Goal: Transaction & Acquisition: Download file/media

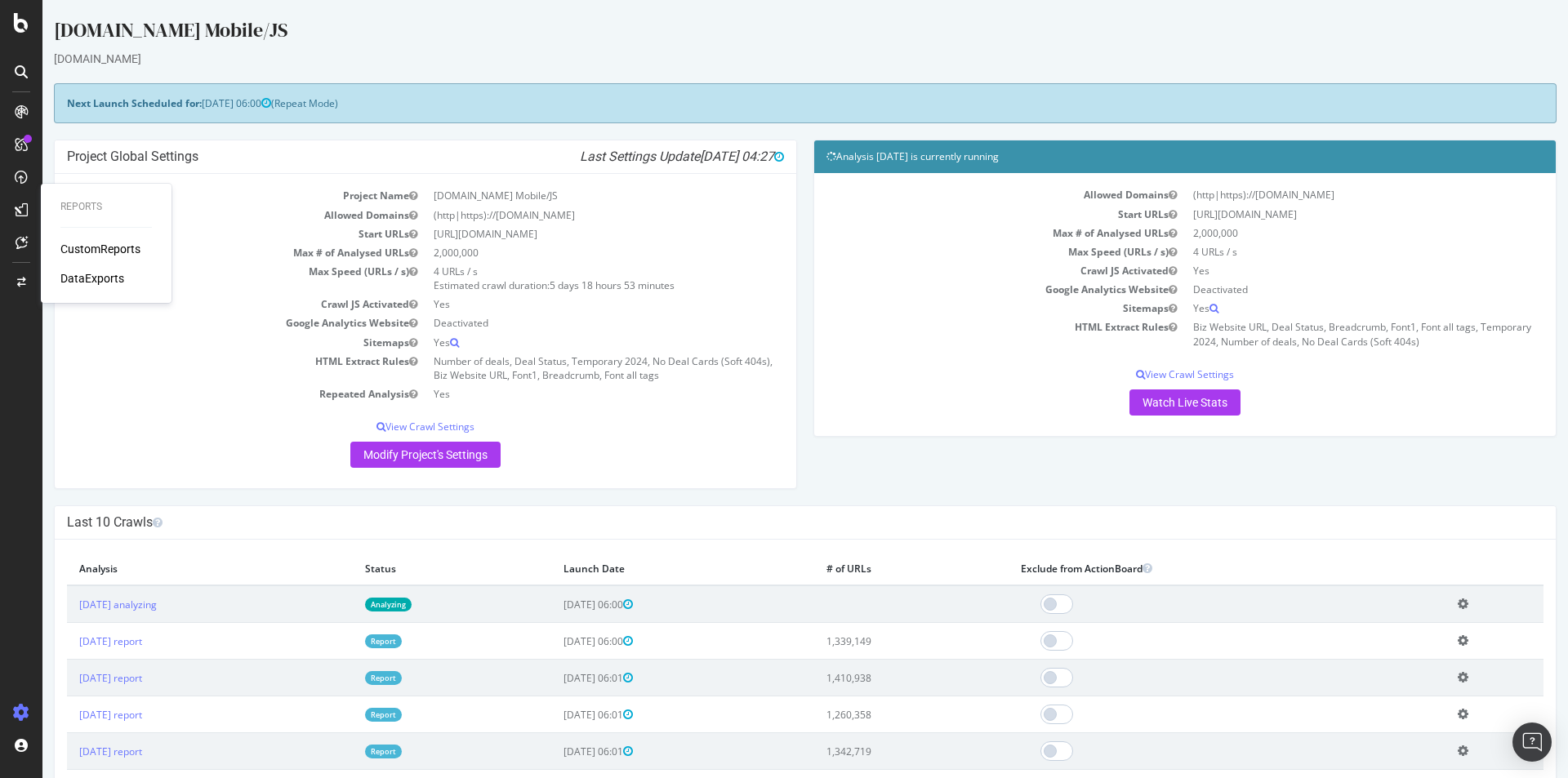
click at [104, 272] on div "DataExports" at bounding box center [92, 278] width 63 height 16
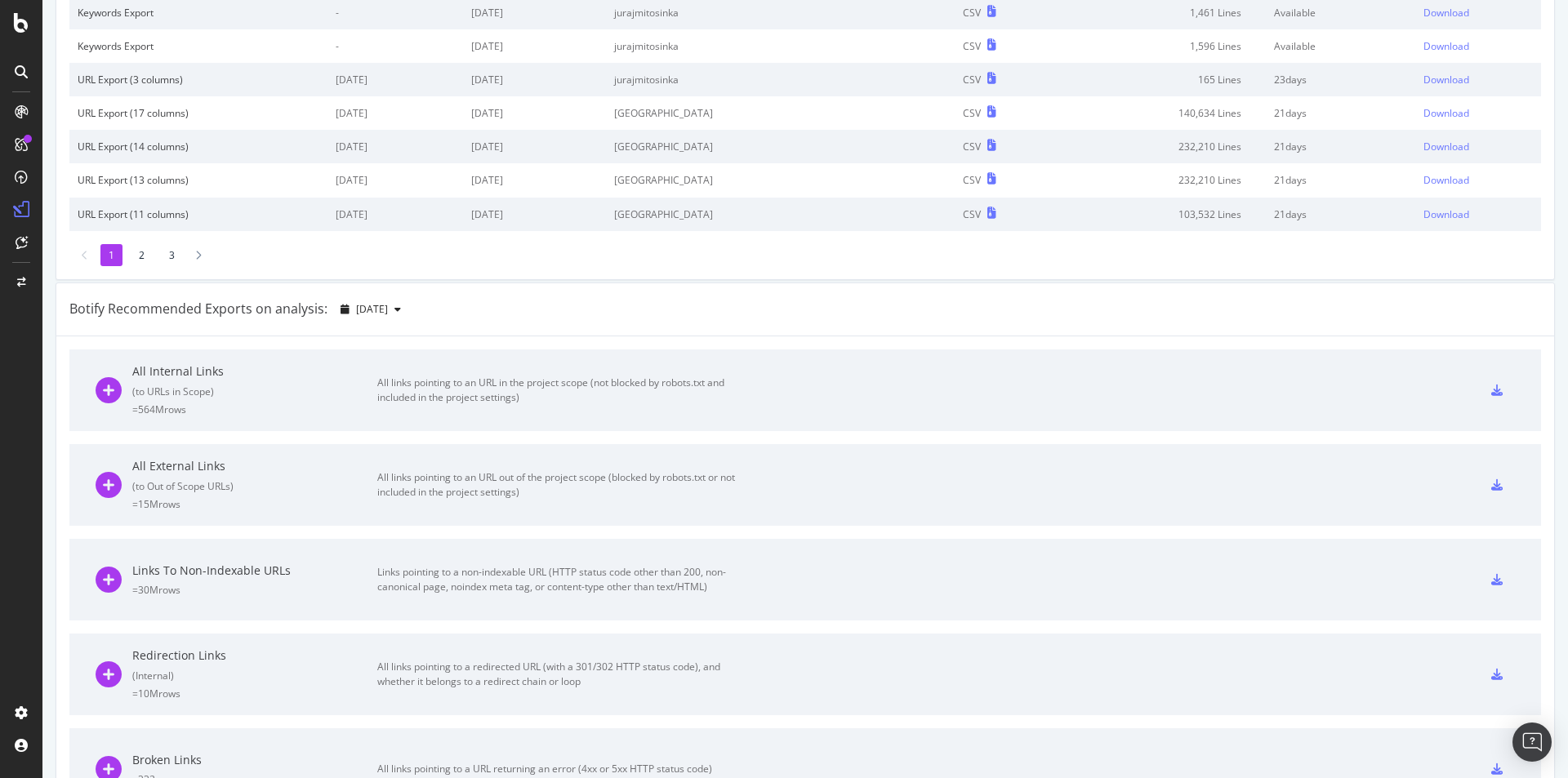
scroll to position [249, 0]
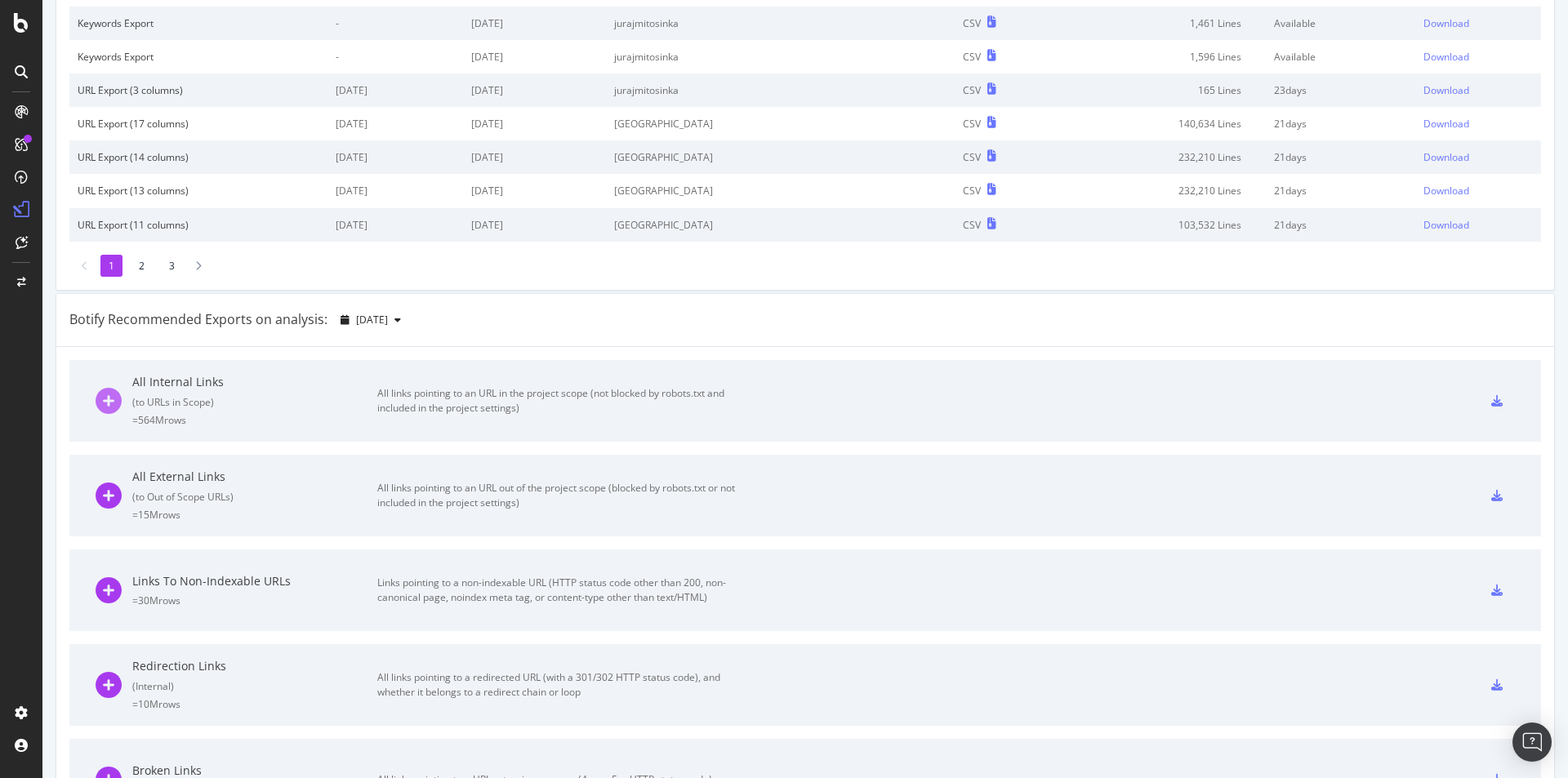
click at [113, 402] on icon at bounding box center [109, 401] width 26 height 27
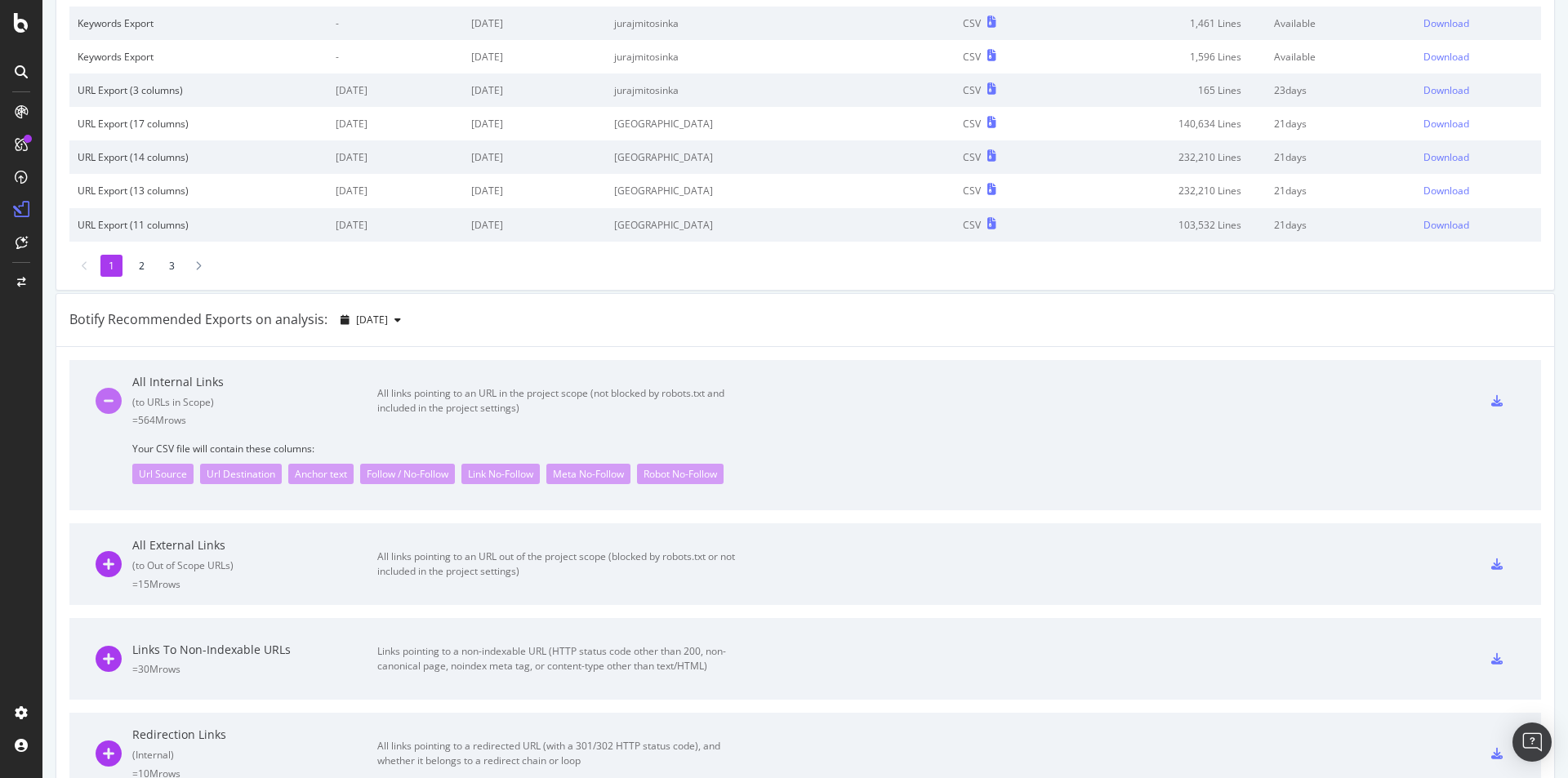
click at [113, 402] on icon at bounding box center [109, 401] width 26 height 27
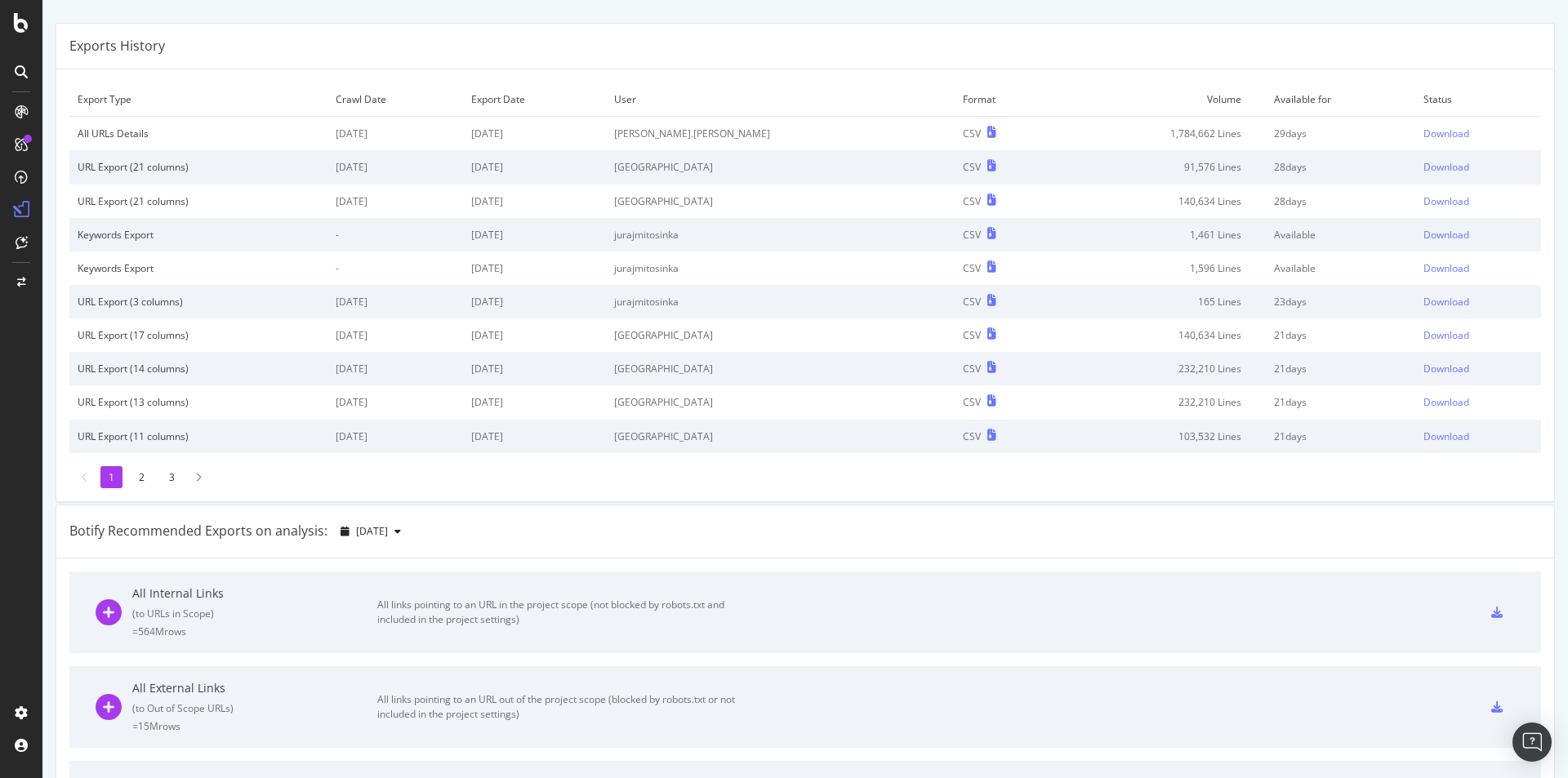
scroll to position [0, 0]
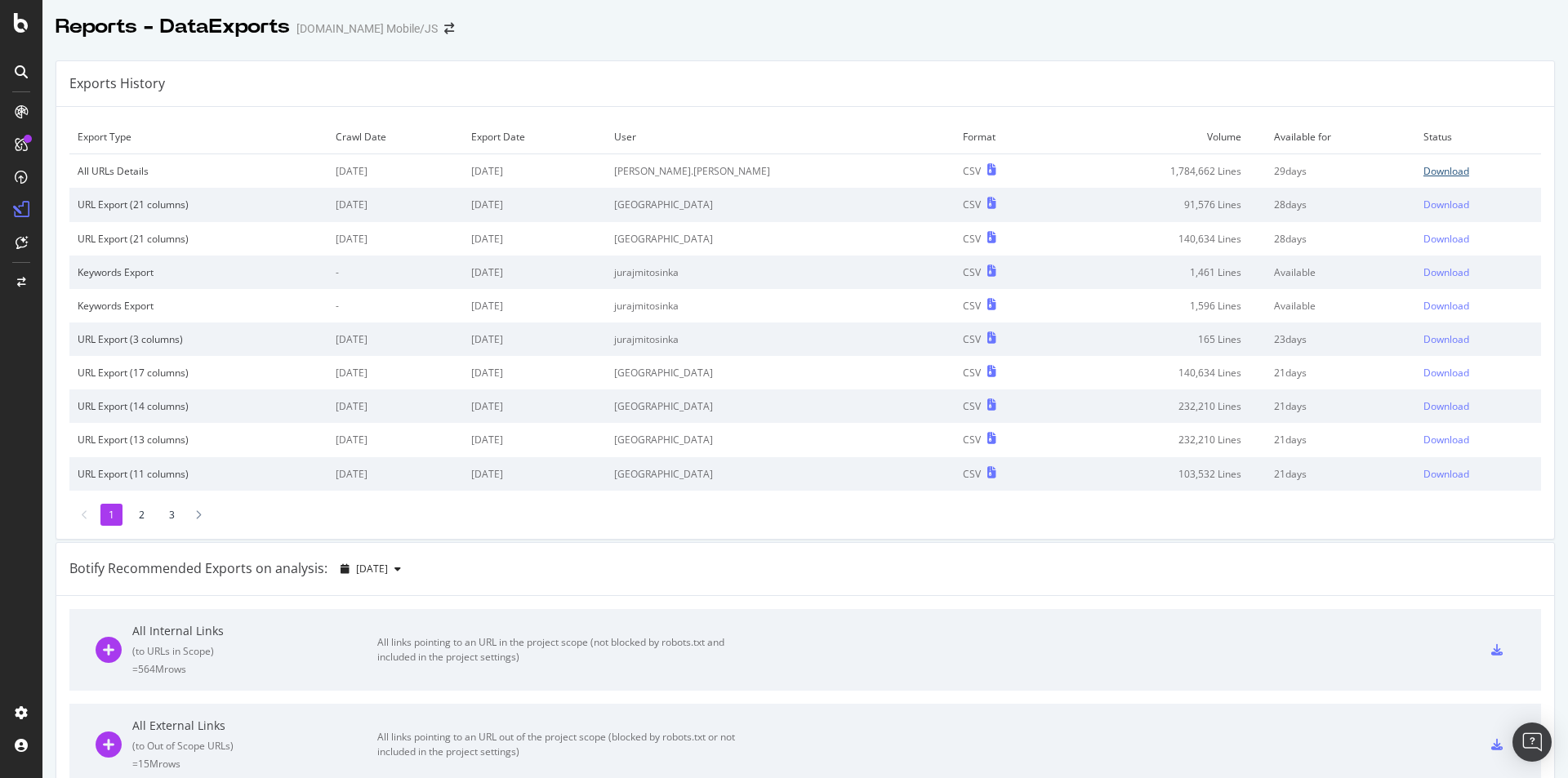
click at [1423, 173] on div "Download" at bounding box center [1446, 170] width 45 height 14
